Goal: Transaction & Acquisition: Subscribe to service/newsletter

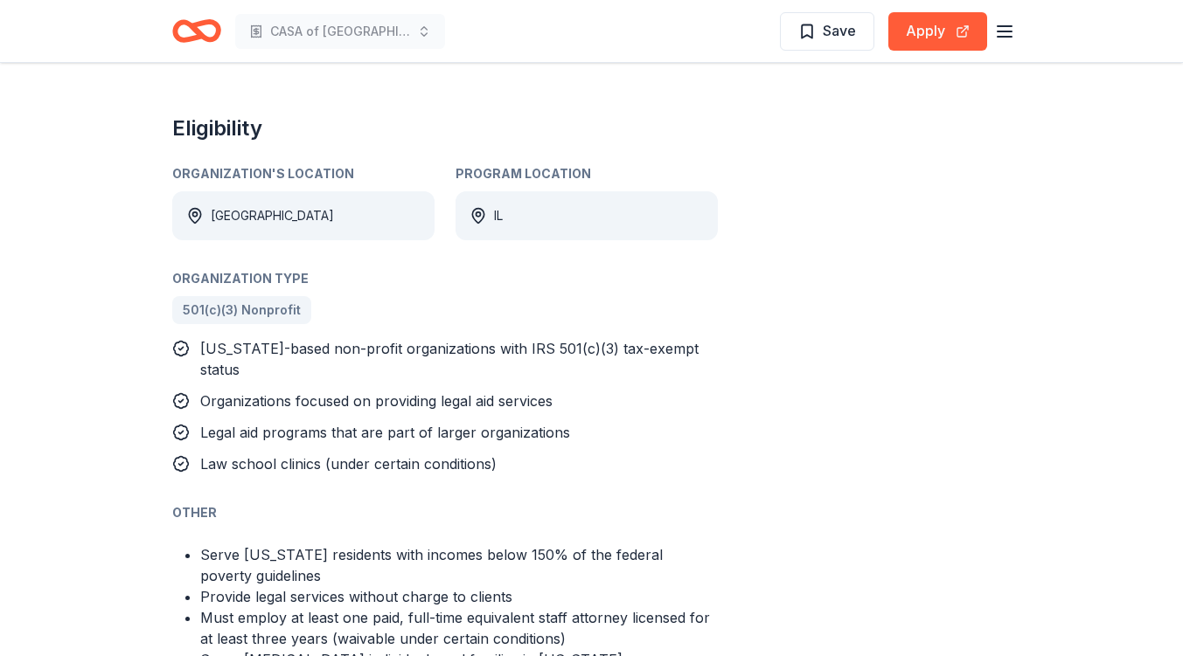
scroll to position [874, 0]
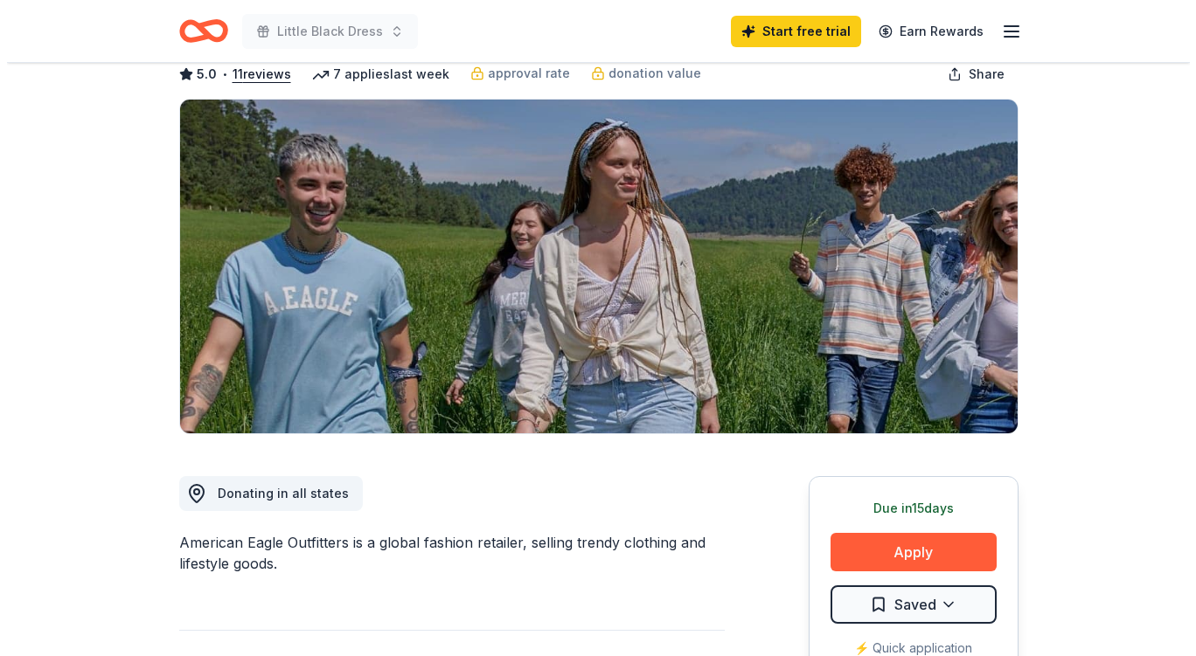
scroll to position [175, 0]
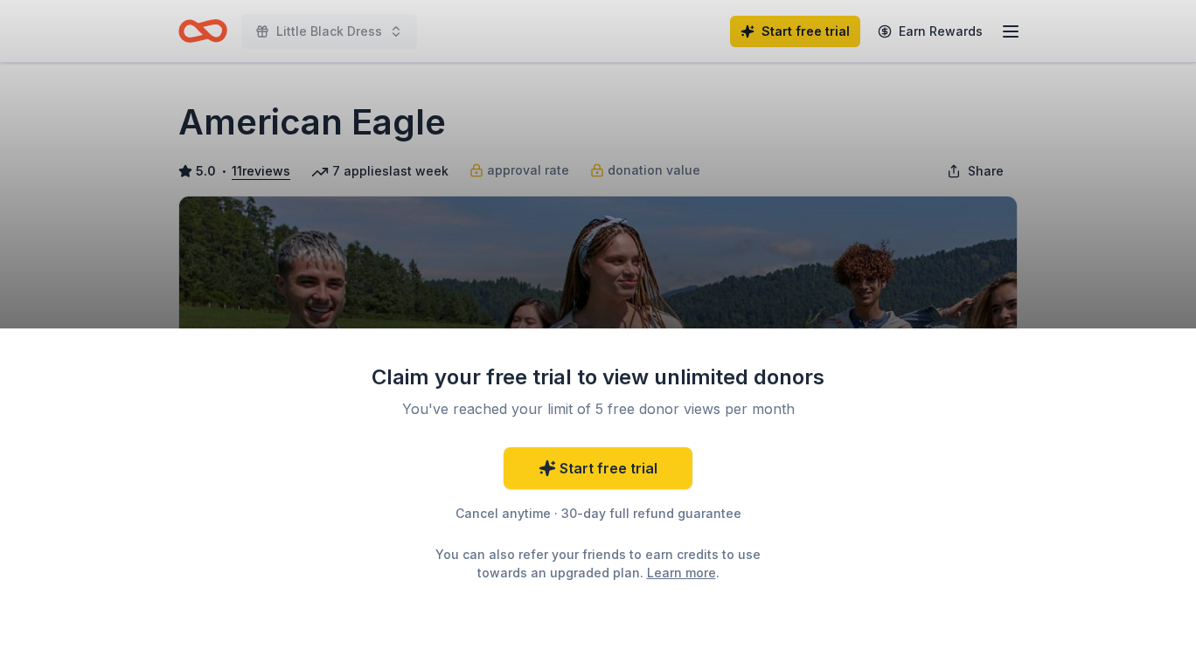
click at [649, 475] on link "Start free trial" at bounding box center [597, 468] width 189 height 42
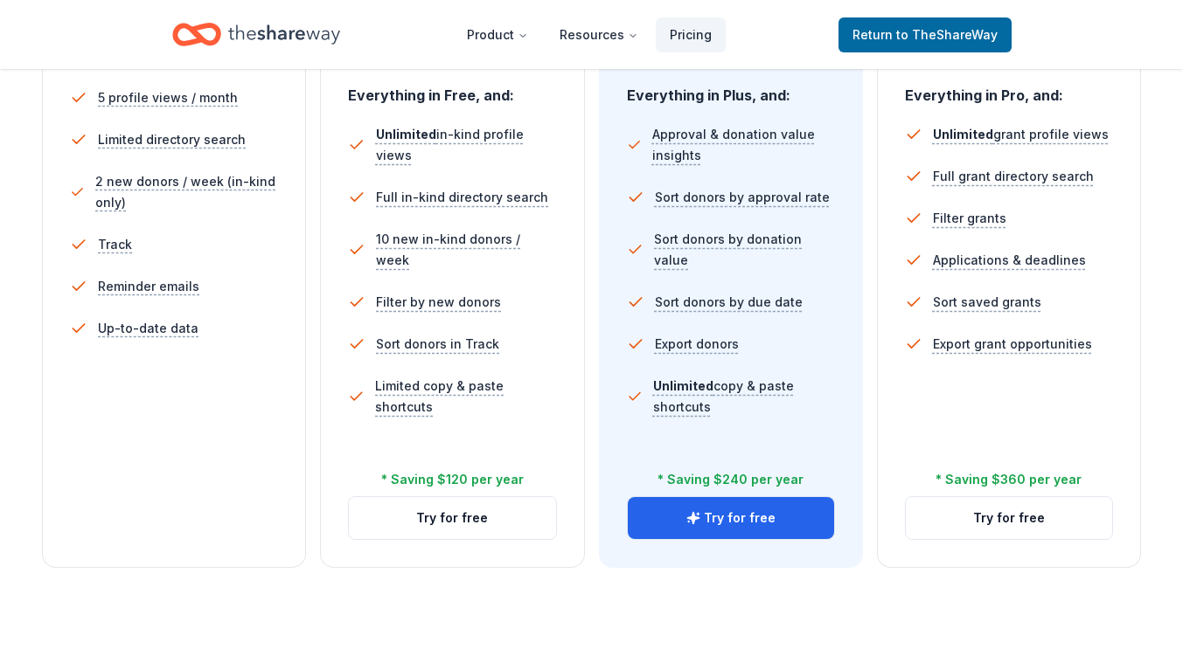
scroll to position [524, 0]
click at [460, 519] on button "Try for free" at bounding box center [452, 517] width 206 height 42
